Goal: Task Accomplishment & Management: Manage account settings

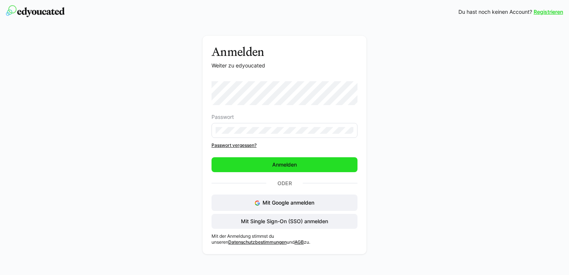
click at [250, 163] on span "Anmelden" at bounding box center [285, 164] width 146 height 15
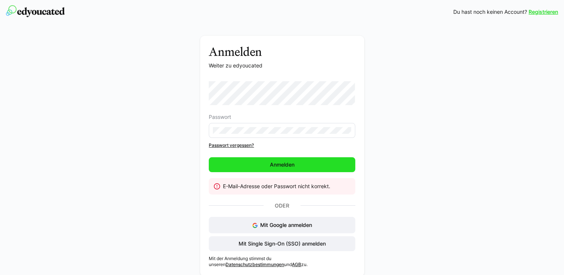
click at [241, 166] on span "Anmelden" at bounding box center [282, 164] width 146 height 15
click at [241, 164] on span "Anmelden" at bounding box center [282, 164] width 146 height 15
click at [251, 165] on span "Anmelden" at bounding box center [282, 164] width 146 height 15
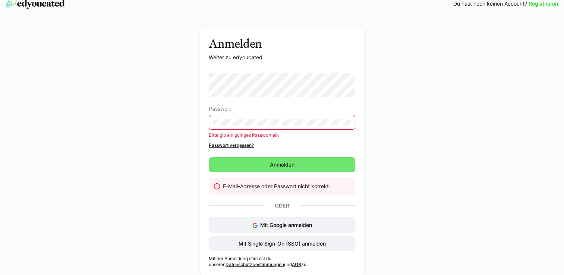
scroll to position [13, 0]
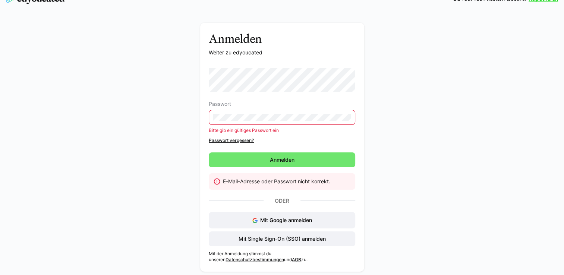
click at [220, 139] on link "Passwort vergessen?" at bounding box center [282, 140] width 146 height 6
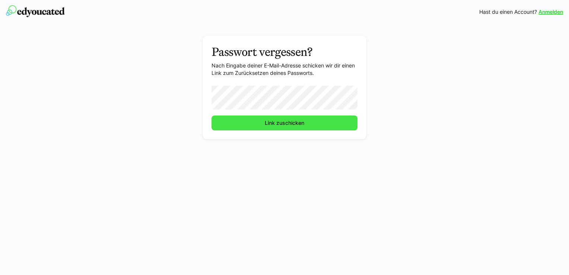
click at [250, 123] on span "Link zuschicken" at bounding box center [285, 122] width 146 height 15
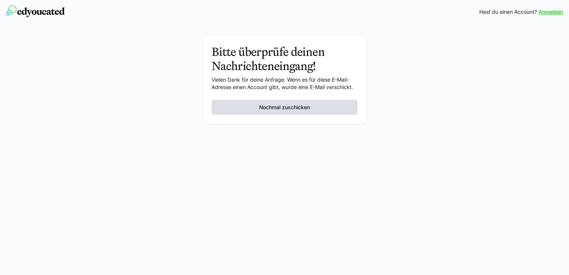
click at [245, 106] on span "Nochmal zuschicken" at bounding box center [285, 107] width 146 height 15
